Goal: Task Accomplishment & Management: Manage account settings

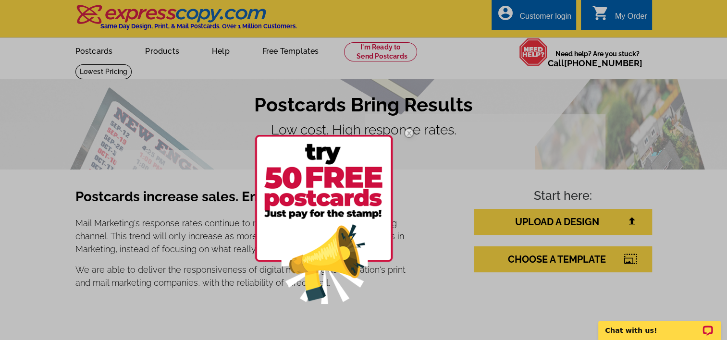
click at [533, 14] on div at bounding box center [363, 170] width 727 height 340
click at [529, 19] on div at bounding box center [363, 170] width 727 height 340
click at [406, 129] on img at bounding box center [409, 133] width 28 height 28
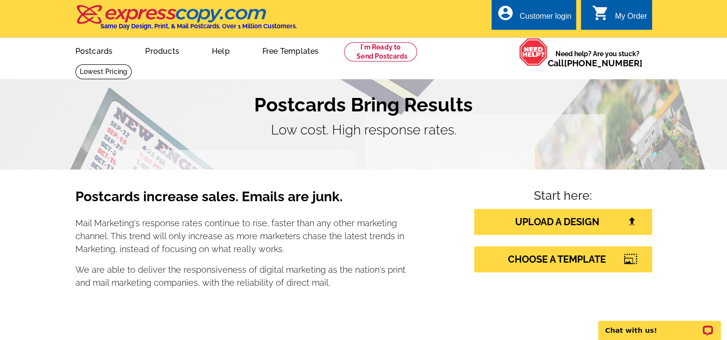
click at [519, 17] on div "Customer login" at bounding box center [545, 18] width 52 height 13
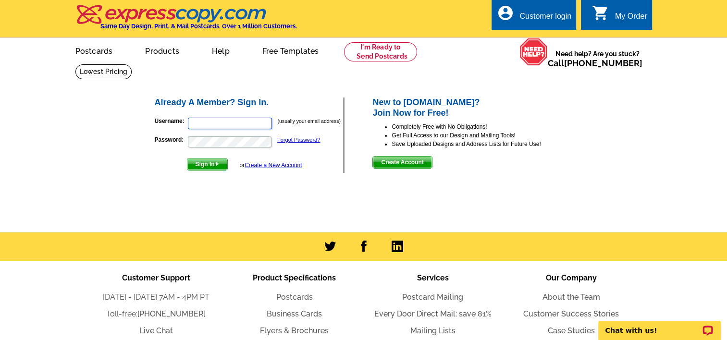
type input "andrewinc@comcast.net"
click at [204, 164] on span "Sign In" at bounding box center [207, 164] width 40 height 12
